Goal: Find specific page/section: Find specific page/section

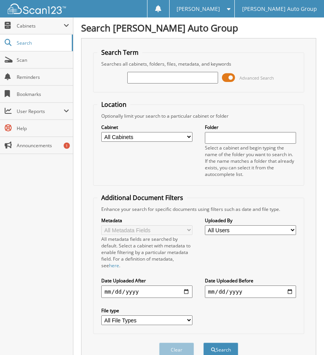
type input "h"
type input "H13281"
click at [204, 343] on button "Search" at bounding box center [221, 350] width 35 height 14
click at [31, 24] on span "Cabinets" at bounding box center [40, 26] width 47 height 7
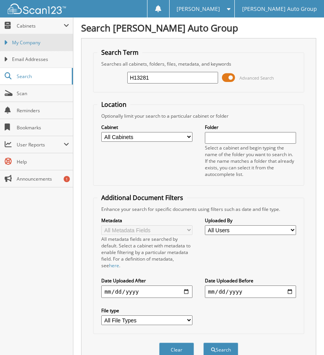
click at [38, 40] on span "My Company" at bounding box center [40, 42] width 57 height 7
